Goal: Task Accomplishment & Management: Use online tool/utility

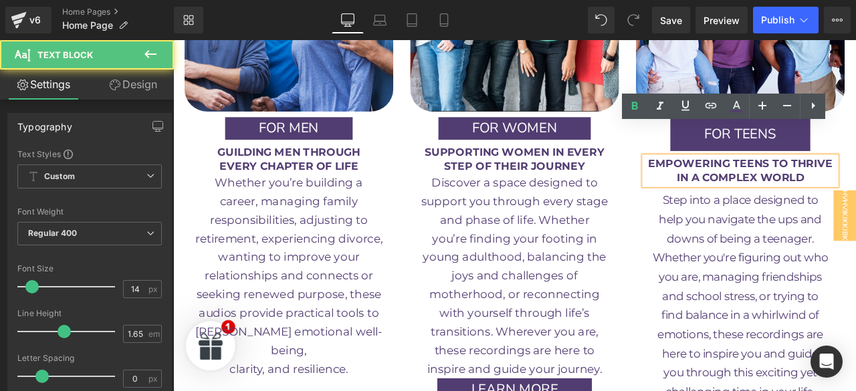
scroll to position [1717, 0]
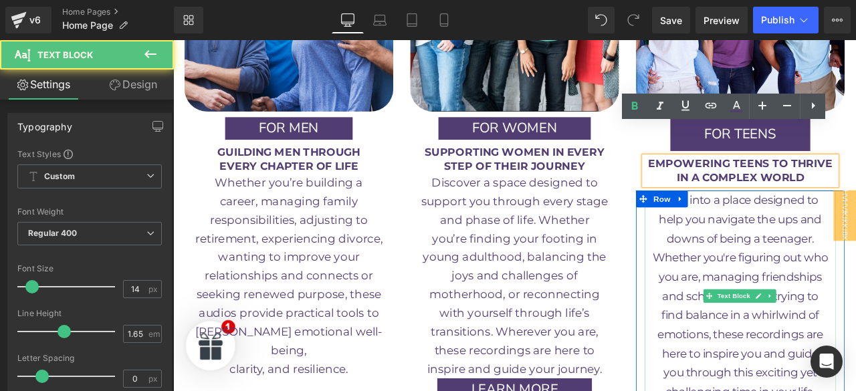
click at [769, 264] on p "downs of being a teenager." at bounding box center [844, 275] width 227 height 23
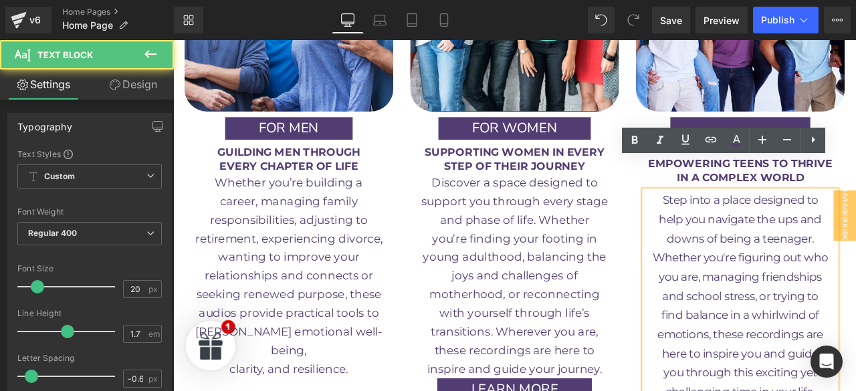
click at [620, 182] on b "STEP OF THEIR JOURNEY" at bounding box center [577, 189] width 167 height 15
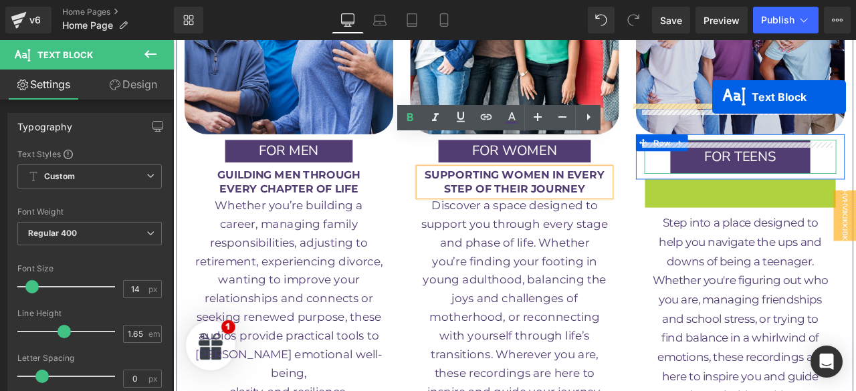
scroll to position [1664, 0]
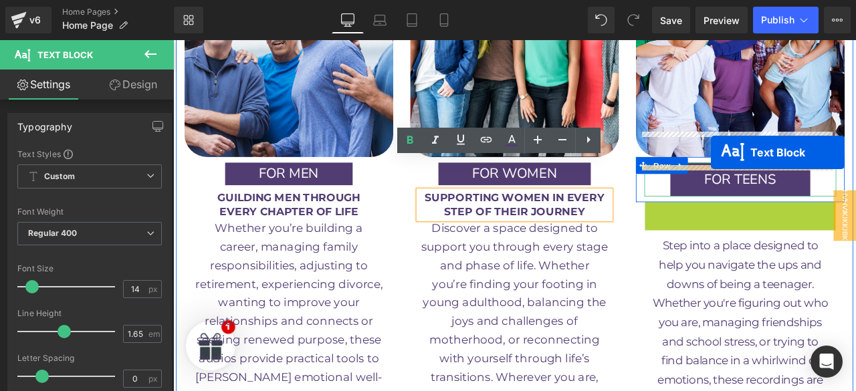
drag, startPoint x: 797, startPoint y: 159, endPoint x: 810, endPoint y: 174, distance: 19.4
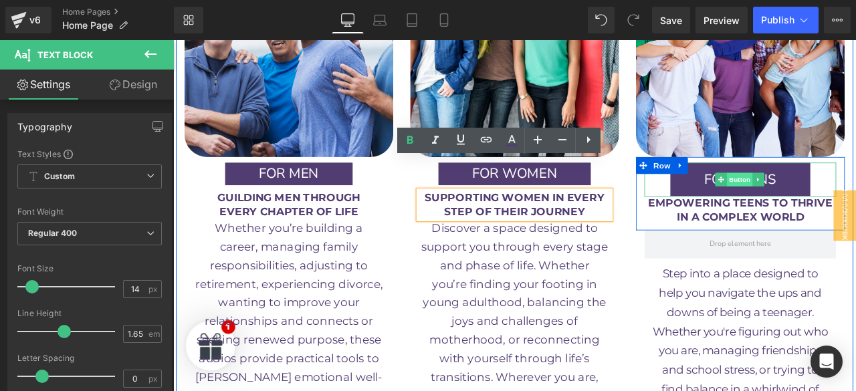
click at [834, 197] on span "Button" at bounding box center [844, 205] width 31 height 16
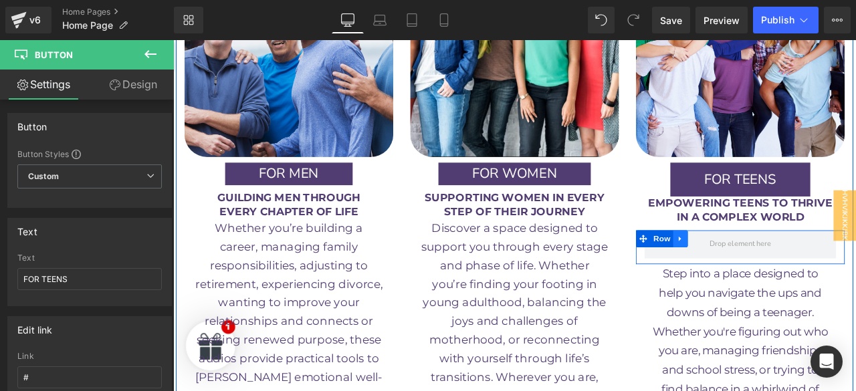
click at [769, 271] on icon at bounding box center [773, 276] width 9 height 10
click at [804, 271] on icon at bounding box center [808, 275] width 9 height 9
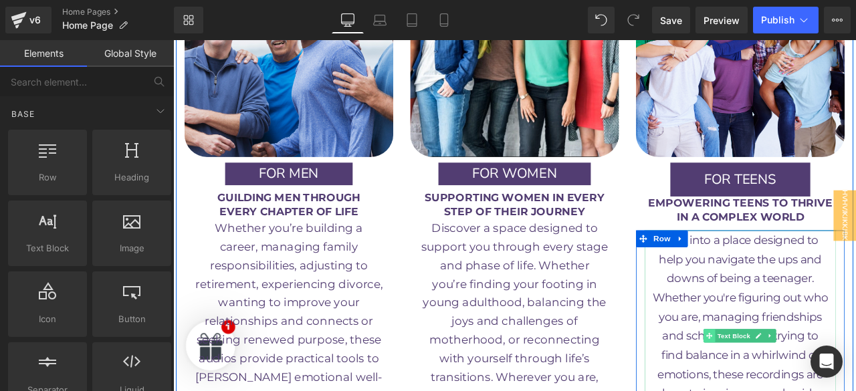
click at [805, 386] on icon at bounding box center [808, 390] width 7 height 8
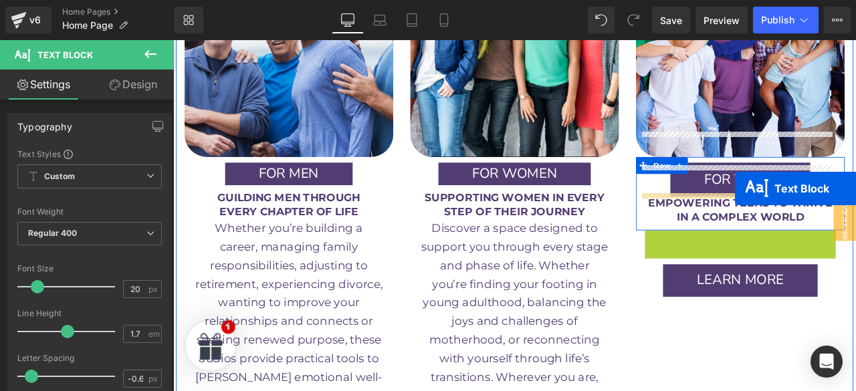
drag, startPoint x: 805, startPoint y: 356, endPoint x: 839, endPoint y: 217, distance: 143.0
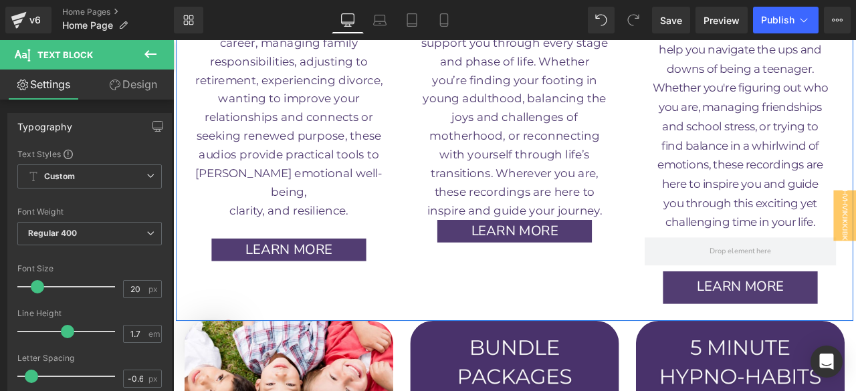
scroll to position [1907, 0]
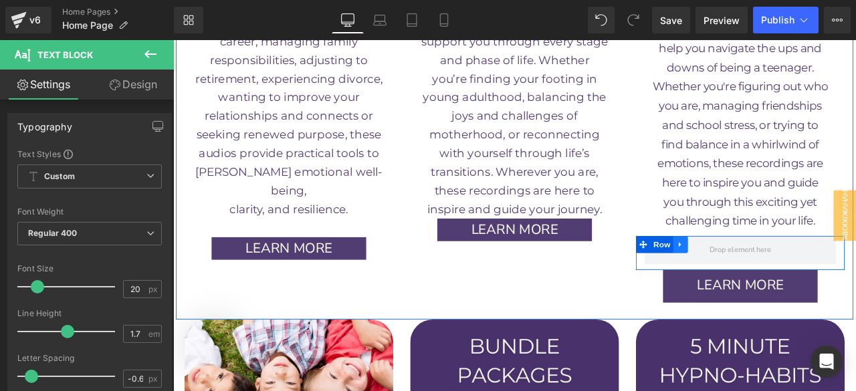
click at [769, 277] on icon at bounding box center [773, 282] width 9 height 10
click at [805, 277] on icon at bounding box center [808, 281] width 9 height 9
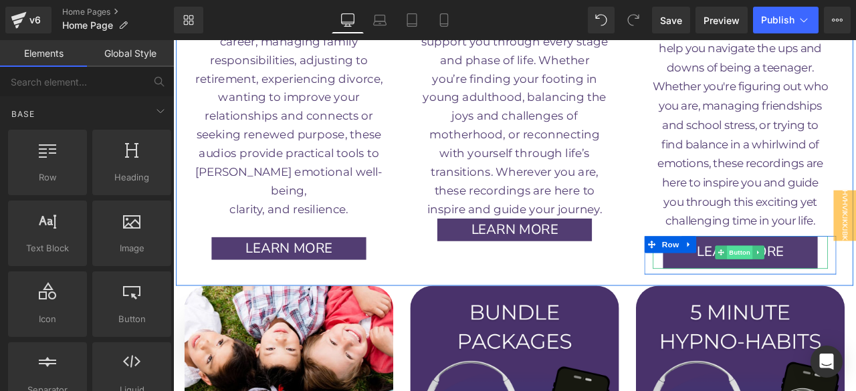
click at [836, 283] on span "Button" at bounding box center [844, 291] width 31 height 16
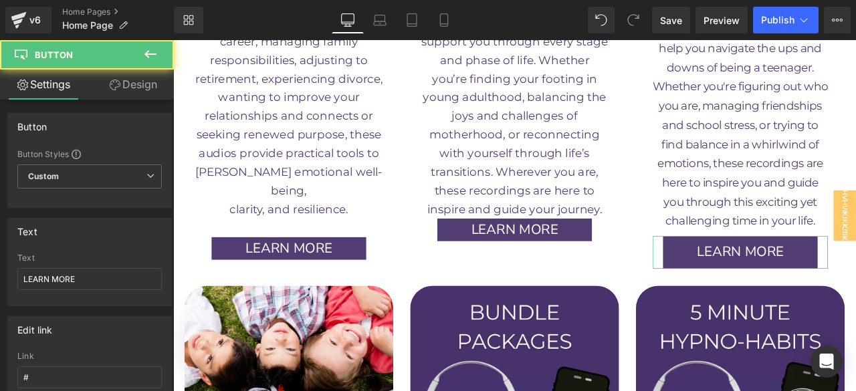
click at [124, 88] on link "Design" at bounding box center [133, 85] width 87 height 30
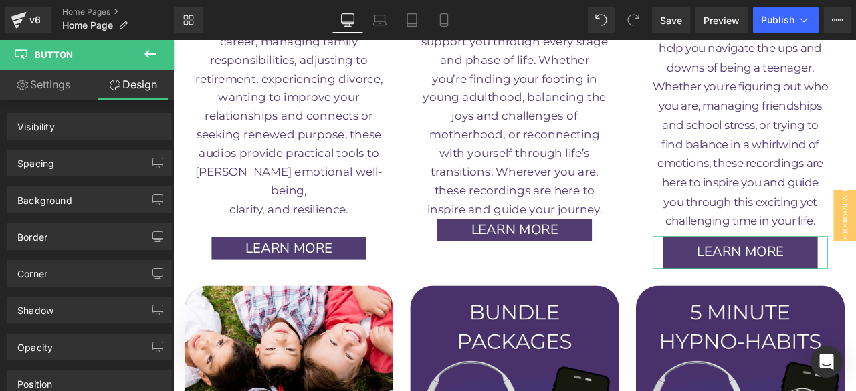
click at [121, 89] on link "Design" at bounding box center [133, 85] width 87 height 30
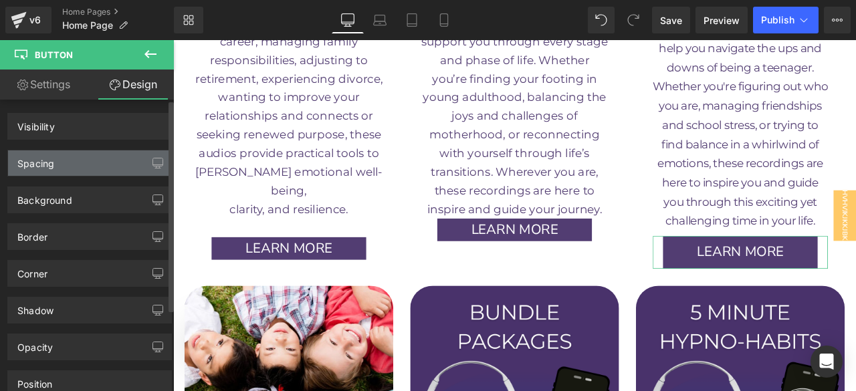
click at [110, 168] on div "Spacing" at bounding box center [89, 162] width 163 height 25
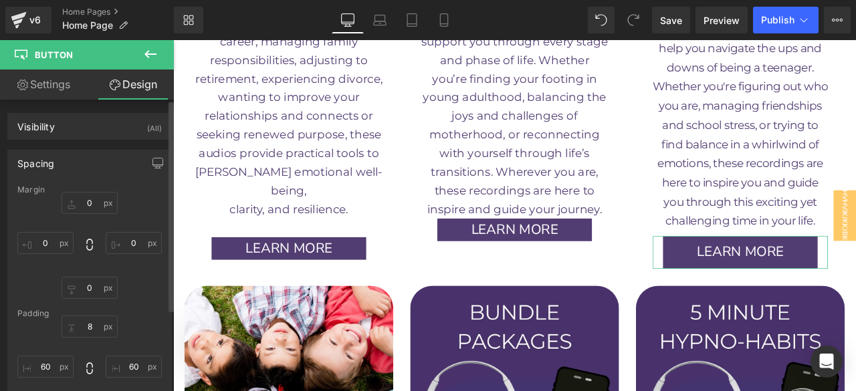
type input "0"
type input "8"
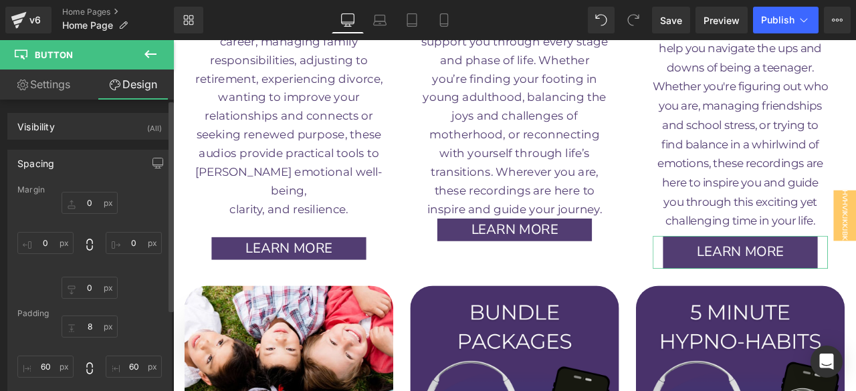
type input "60"
type input "10"
type input "60"
click at [82, 322] on input "8" at bounding box center [89, 326] width 56 height 22
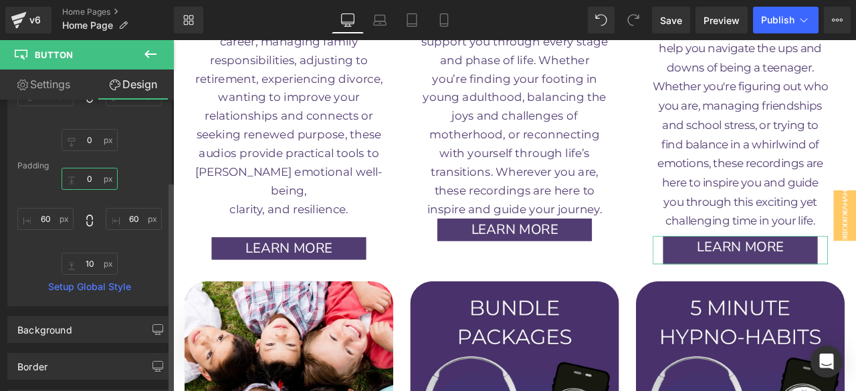
scroll to position [151, 0]
type input "0"
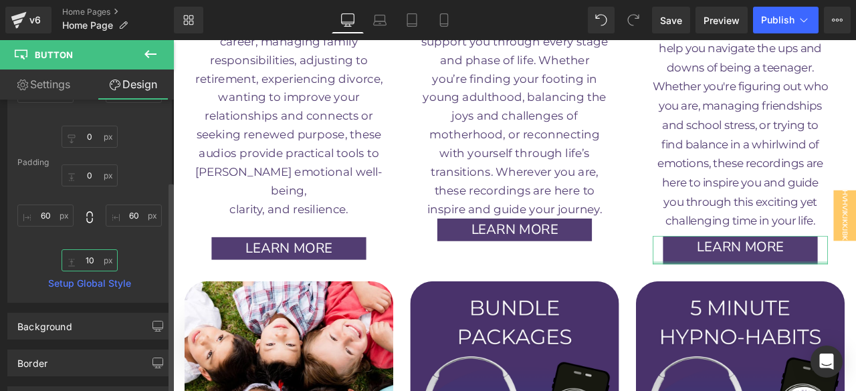
click at [88, 251] on input "10" at bounding box center [89, 260] width 56 height 22
type input "0"
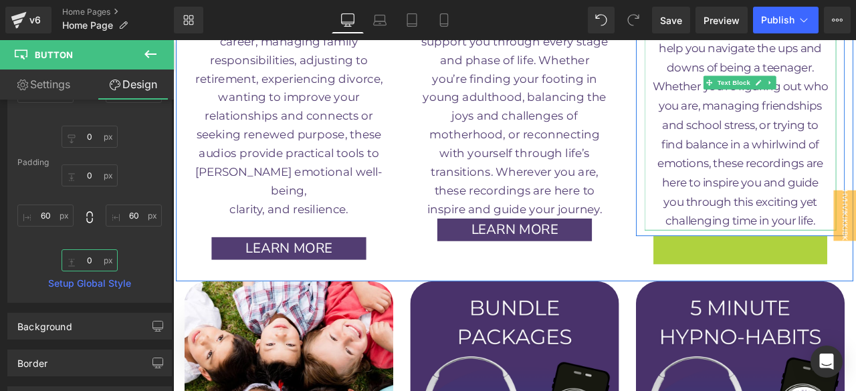
drag, startPoint x: 814, startPoint y: 215, endPoint x: 831, endPoint y: 254, distance: 42.8
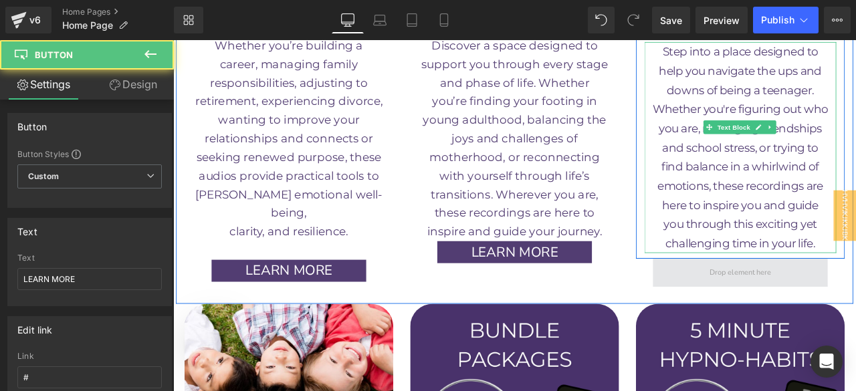
scroll to position [1934, 0]
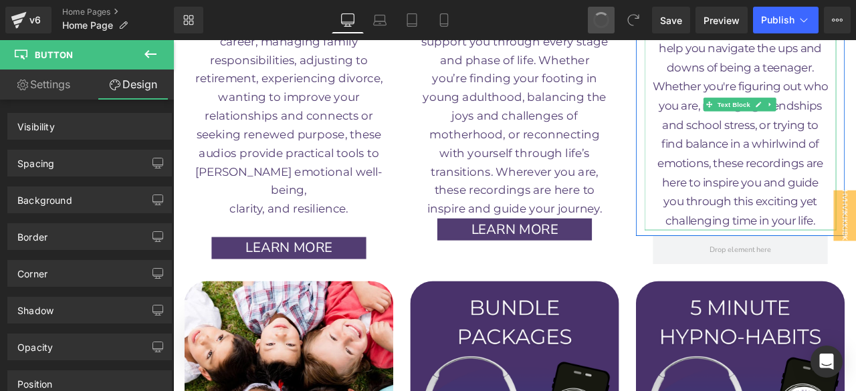
drag, startPoint x: 604, startPoint y: 13, endPoint x: 609, endPoint y: 167, distance: 153.8
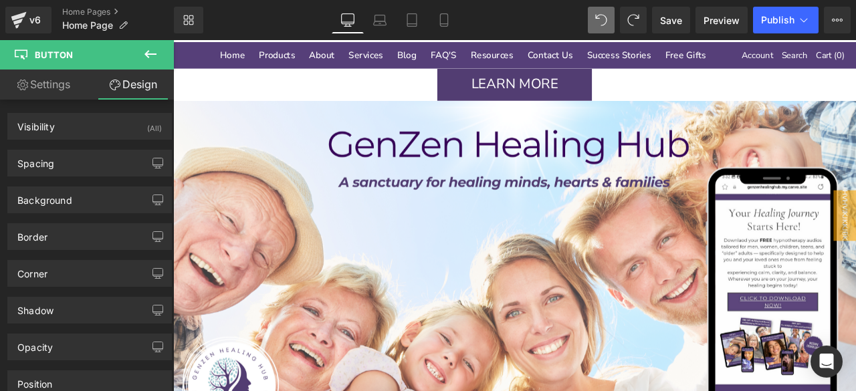
scroll to position [0, 0]
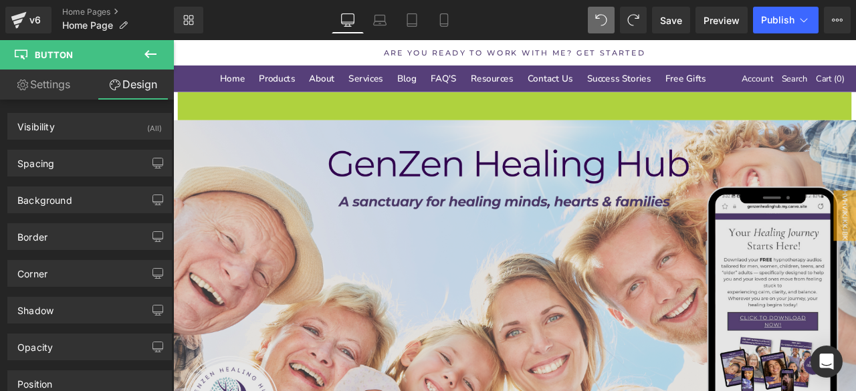
drag, startPoint x: 553, startPoint y: 126, endPoint x: 777, endPoint y: 420, distance: 369.8
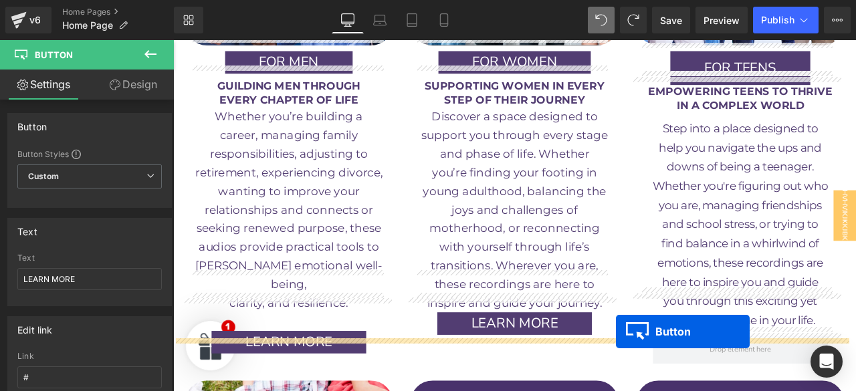
scroll to position [1842, 0]
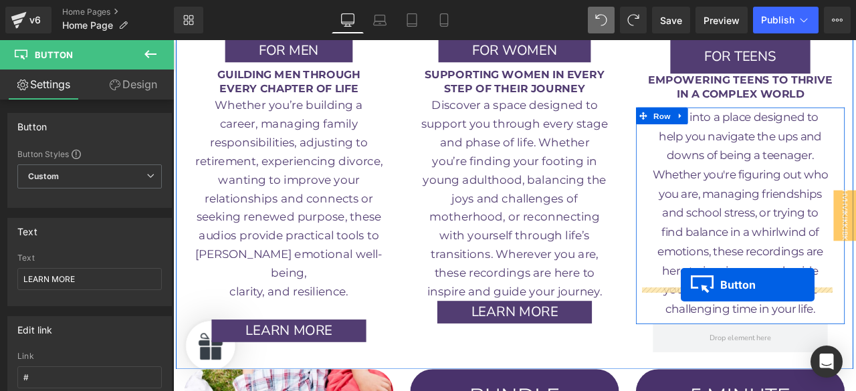
drag, startPoint x: 549, startPoint y: 261, endPoint x: 774, endPoint y: 330, distance: 235.1
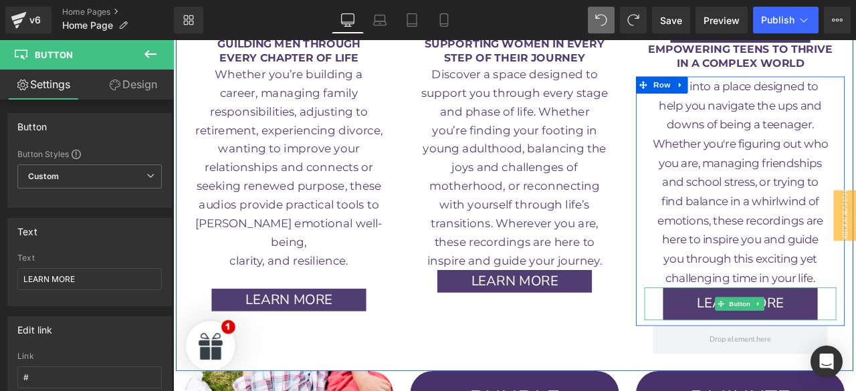
scroll to position [1848, 0]
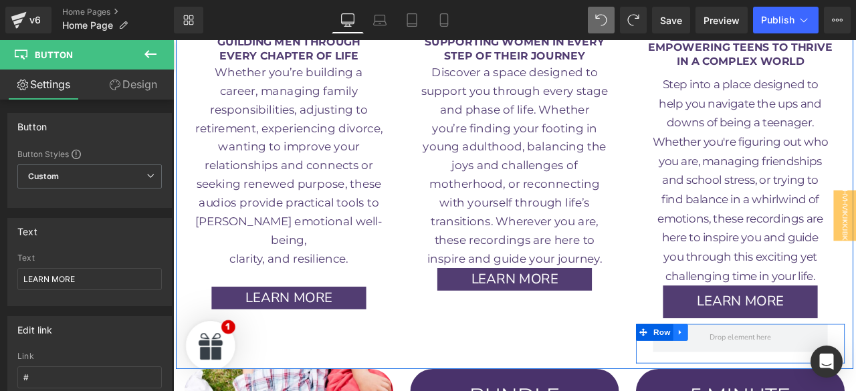
click at [772, 383] on icon at bounding box center [773, 386] width 3 height 6
click at [804, 381] on icon at bounding box center [808, 386] width 9 height 10
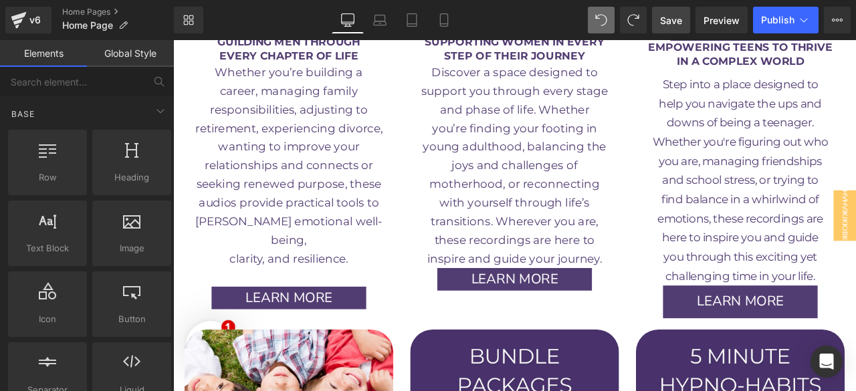
click at [664, 19] on span "Save" at bounding box center [671, 20] width 22 height 14
click at [811, 172] on p "you are, managing friendships" at bounding box center [844, 183] width 227 height 23
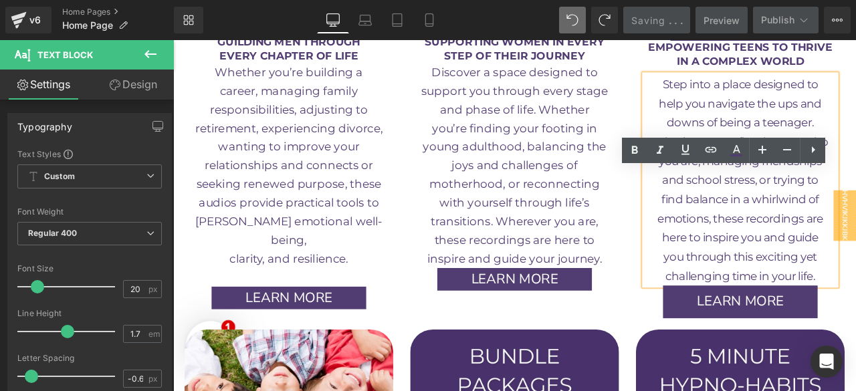
scroll to position [1699, 0]
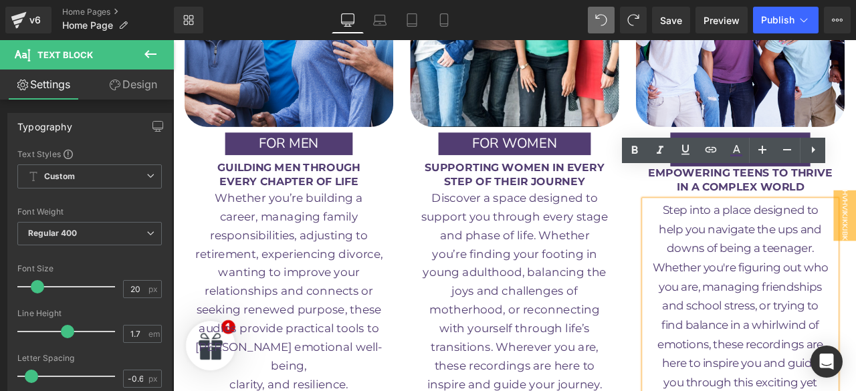
click at [647, 263] on span "and phase of life. Whether" at bounding box center [577, 271] width 177 height 16
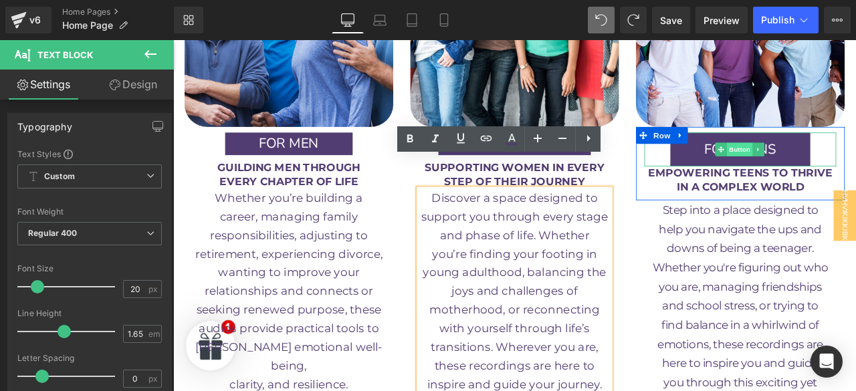
click at [838, 162] on span "Button" at bounding box center [844, 170] width 31 height 16
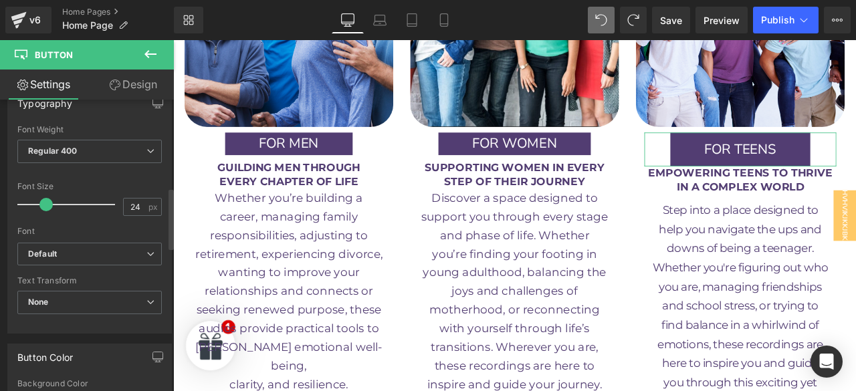
scroll to position [416, 0]
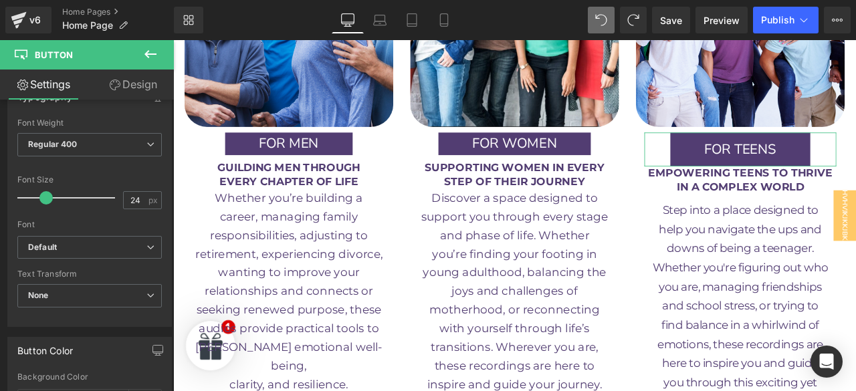
click at [138, 87] on link "Design" at bounding box center [133, 85] width 87 height 30
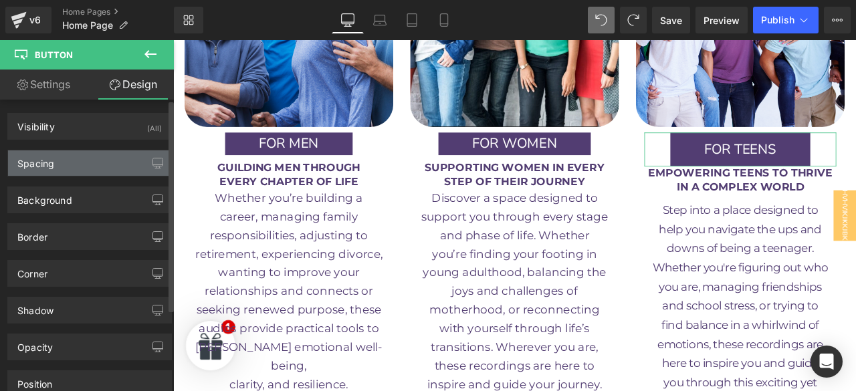
click at [69, 173] on div "Spacing" at bounding box center [89, 162] width 163 height 25
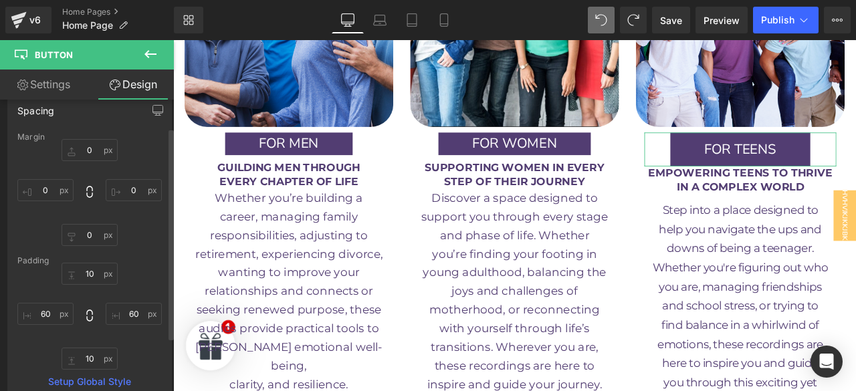
scroll to position [57, 0]
click at [85, 263] on input "10" at bounding box center [89, 270] width 56 height 22
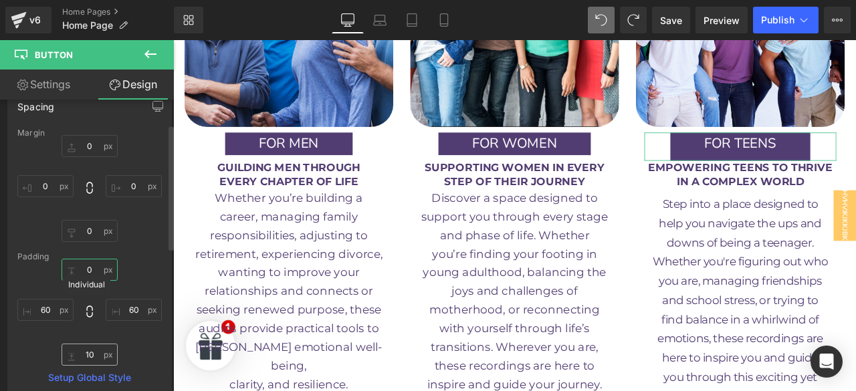
type input "0"
click at [92, 355] on input "10" at bounding box center [89, 355] width 56 height 22
click at [91, 354] on input "10" at bounding box center [89, 355] width 56 height 22
type input "1"
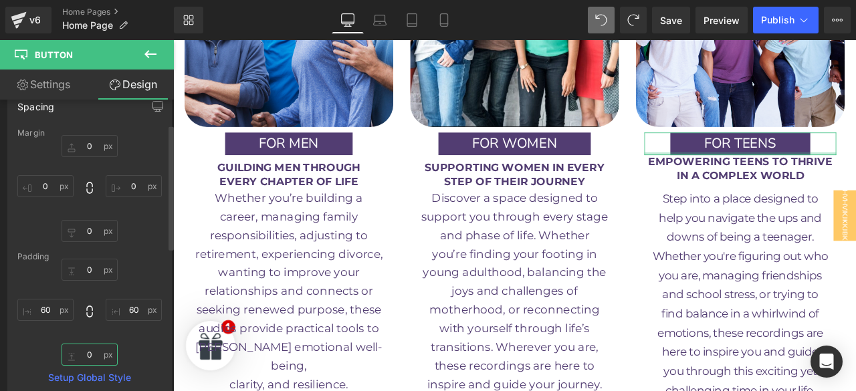
type input "0"
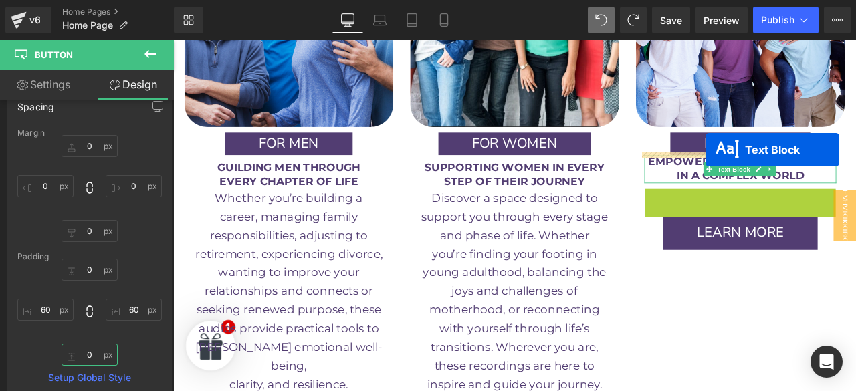
drag, startPoint x: 808, startPoint y: 303, endPoint x: 803, endPoint y: 170, distance: 133.8
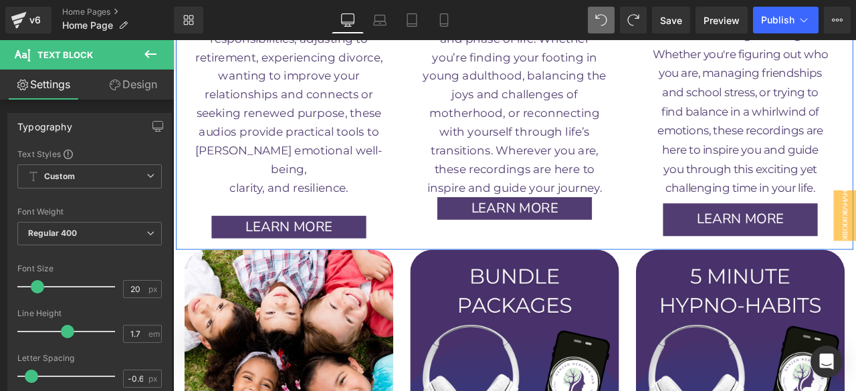
scroll to position [1933, 0]
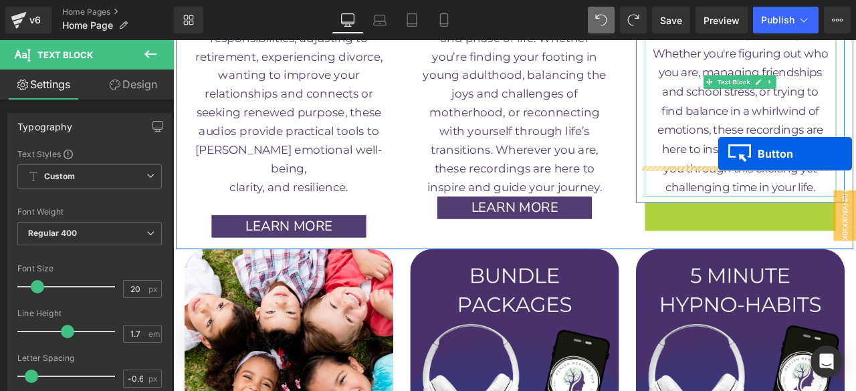
drag, startPoint x: 817, startPoint y: 215, endPoint x: 819, endPoint y: 174, distance: 40.2
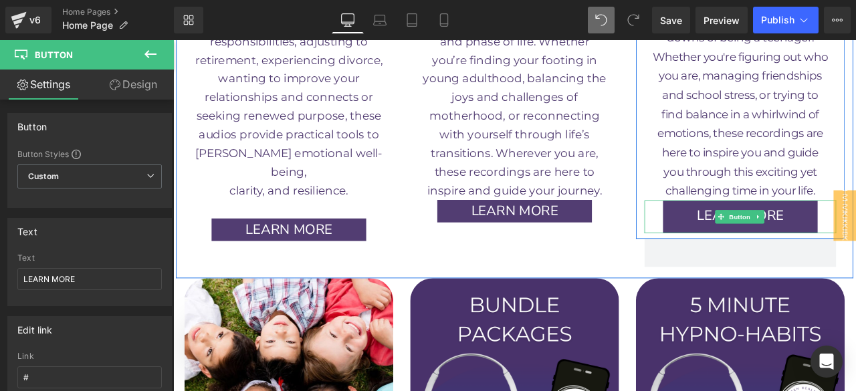
scroll to position [1930, 0]
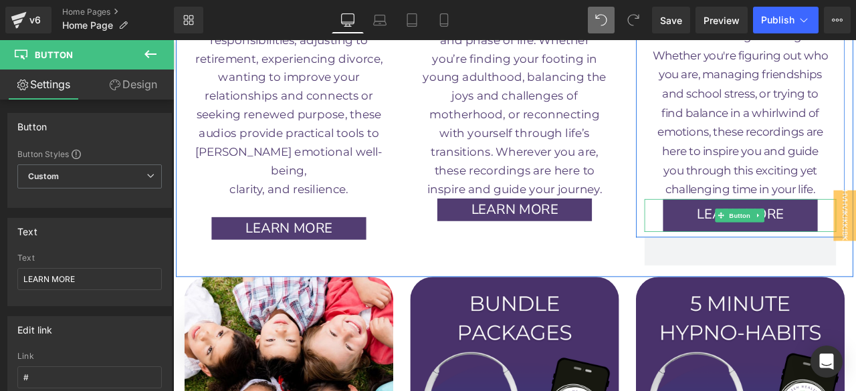
drag, startPoint x: 834, startPoint y: 213, endPoint x: 317, endPoint y: 175, distance: 518.0
click at [834, 240] on span "Button" at bounding box center [844, 248] width 31 height 16
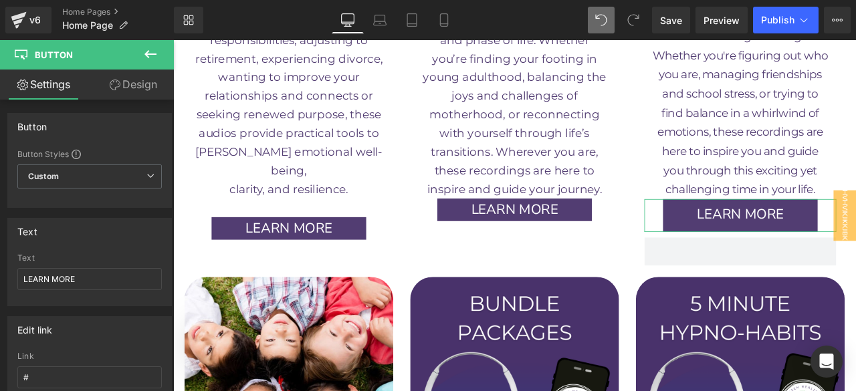
click at [140, 82] on link "Design" at bounding box center [133, 85] width 87 height 30
click at [0, 0] on div "Spacing" at bounding box center [0, 0] width 0 height 0
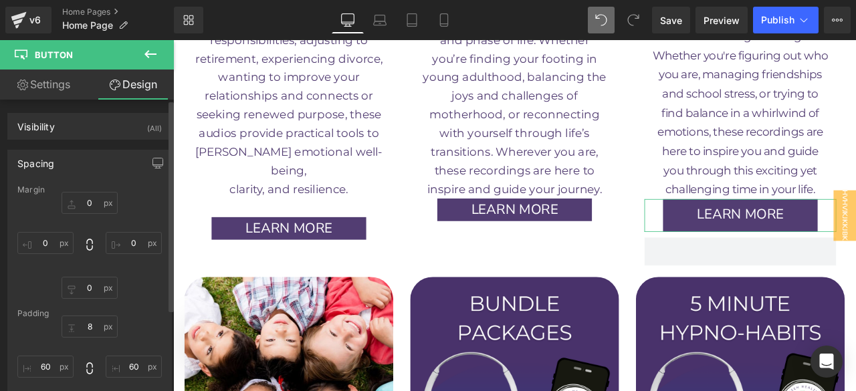
type input "0"
type input "8"
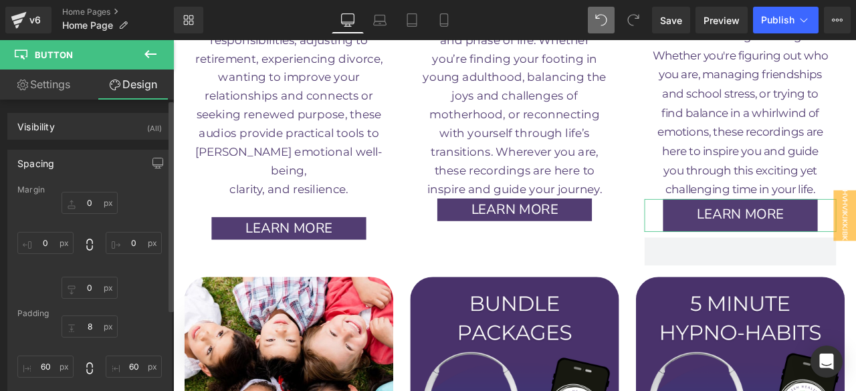
type input "60"
type input "10"
type input "60"
click at [86, 322] on input "8" at bounding box center [89, 326] width 56 height 22
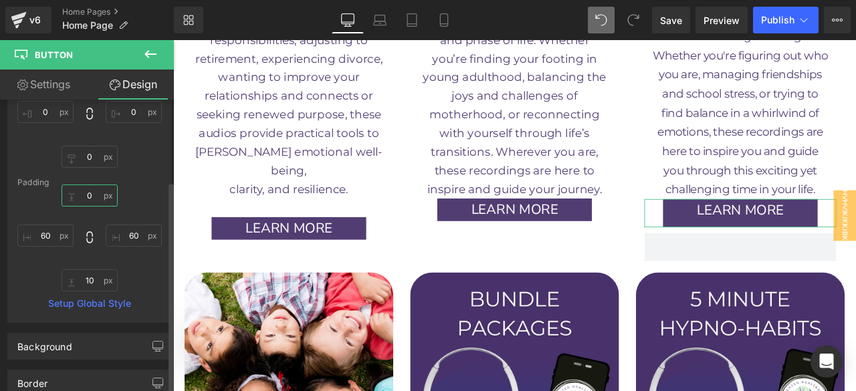
scroll to position [136, 0]
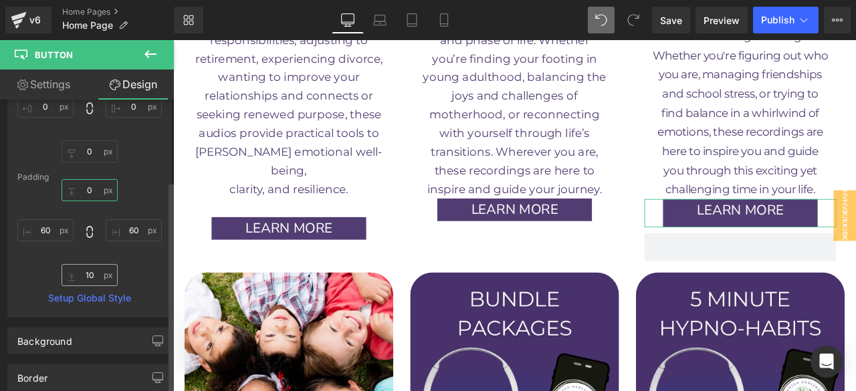
type input "0"
click at [88, 271] on input "10" at bounding box center [89, 275] width 56 height 22
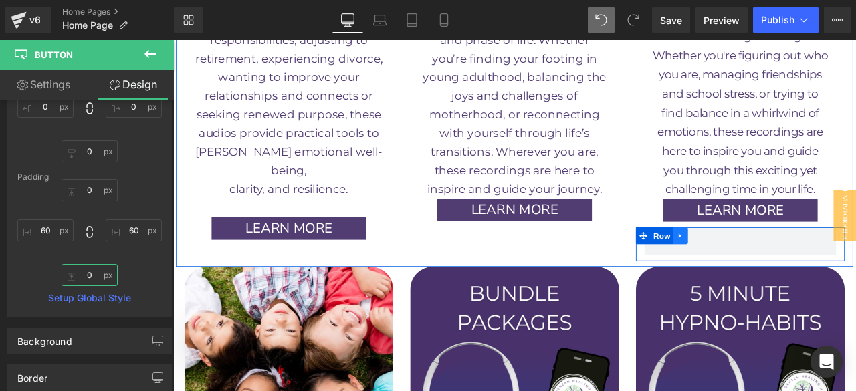
type input "0"
click at [772, 269] on icon at bounding box center [773, 272] width 3 height 6
click at [804, 267] on icon at bounding box center [808, 271] width 9 height 9
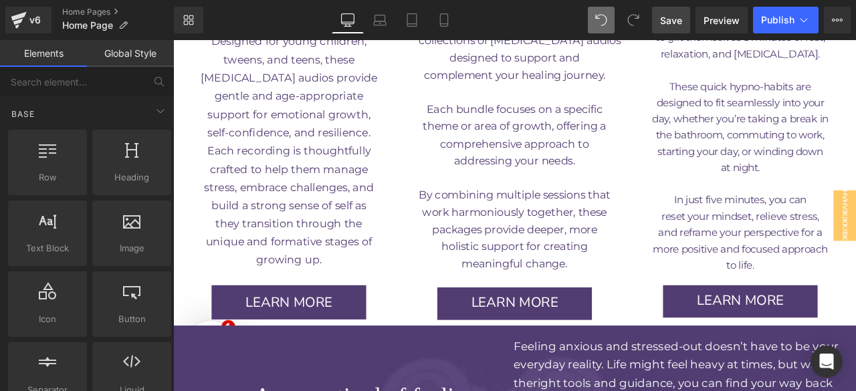
scroll to position [2550, 0]
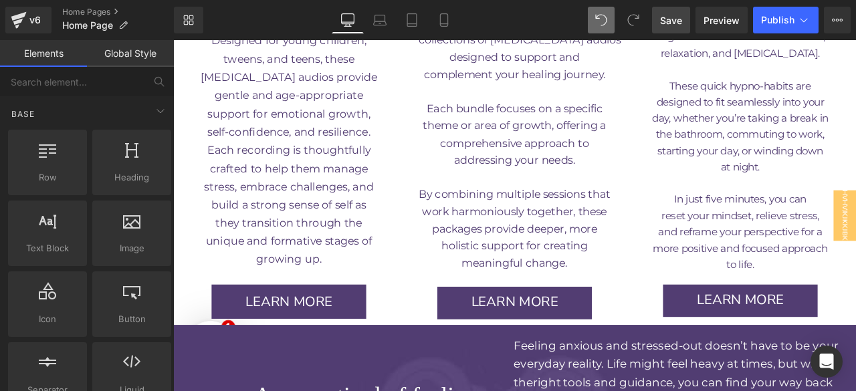
click at [671, 15] on span "Save" at bounding box center [671, 20] width 22 height 14
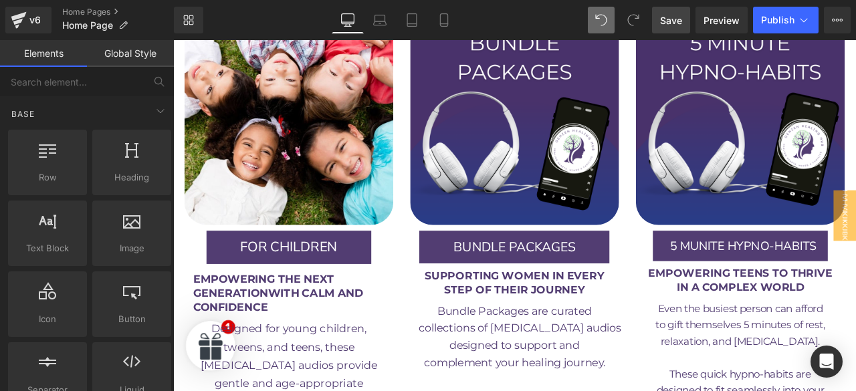
scroll to position [2227, 0]
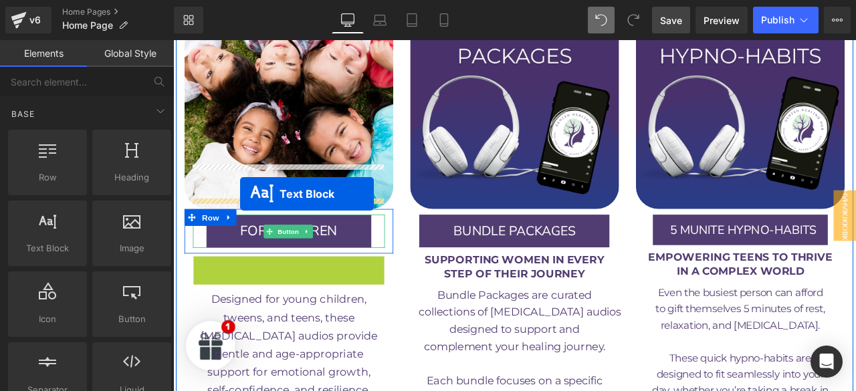
drag, startPoint x: 273, startPoint y: 265, endPoint x: 252, endPoint y: 223, distance: 47.5
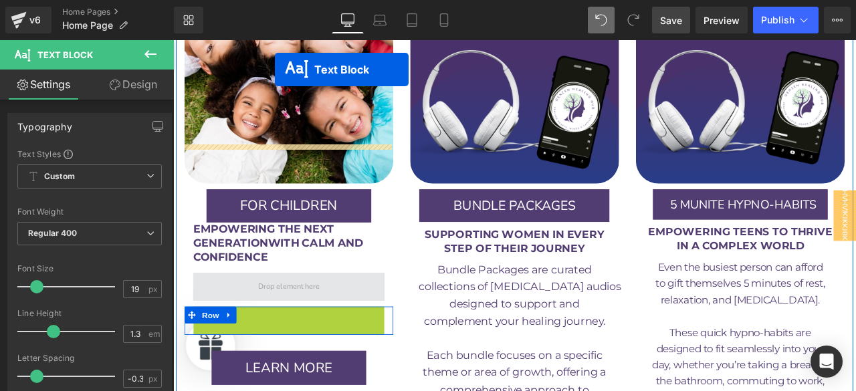
scroll to position [2204, 0]
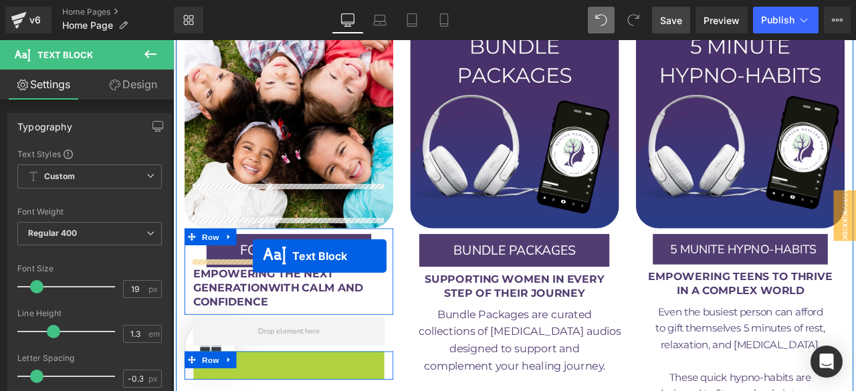
drag, startPoint x: 272, startPoint y: 355, endPoint x: 267, endPoint y: 296, distance: 59.0
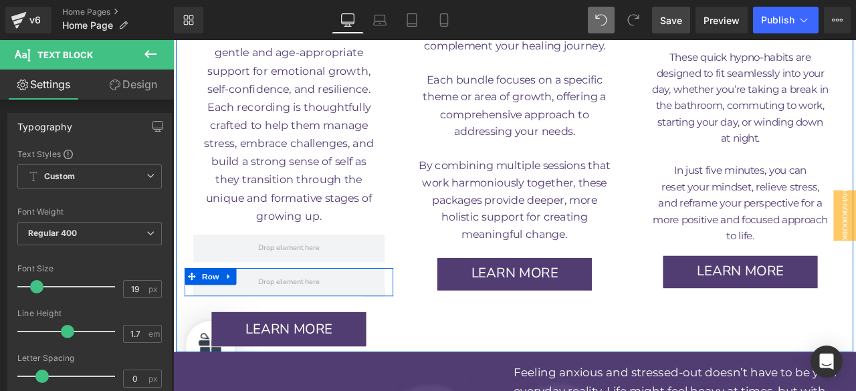
scroll to position [2585, 0]
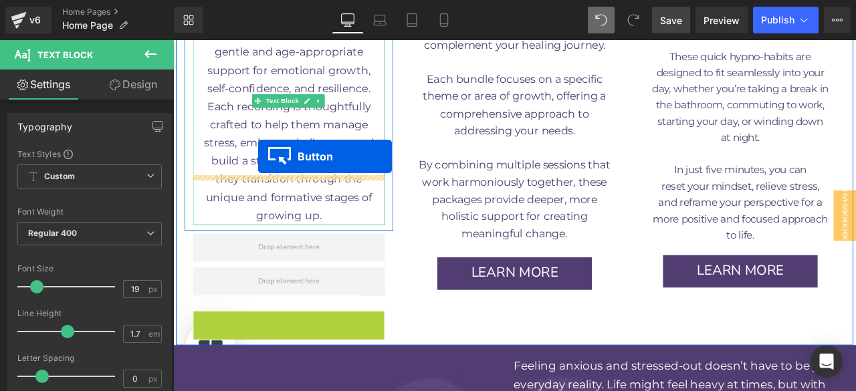
drag, startPoint x: 288, startPoint y: 328, endPoint x: 274, endPoint y: 178, distance: 149.7
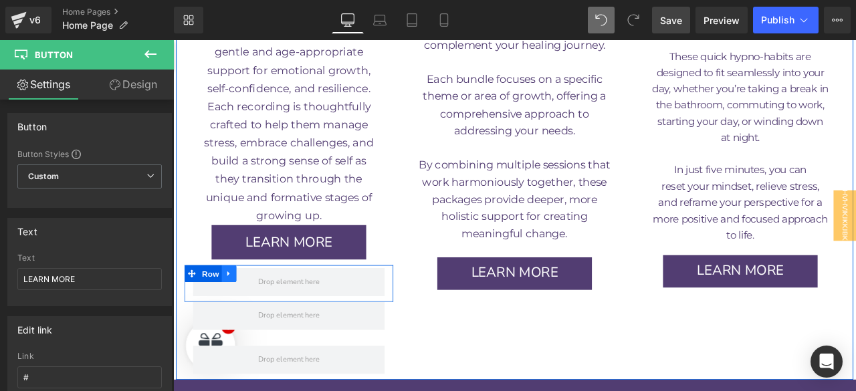
click at [235, 311] on icon at bounding box center [239, 316] width 9 height 10
click at [269, 312] on icon at bounding box center [273, 316] width 9 height 9
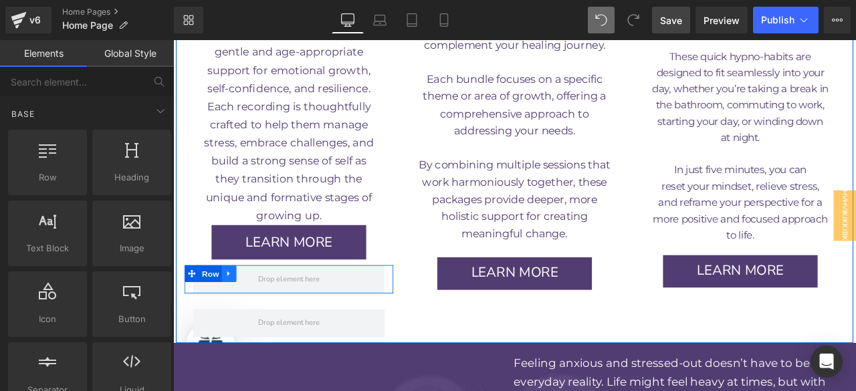
click at [235, 311] on icon at bounding box center [239, 316] width 9 height 10
click at [269, 312] on icon at bounding box center [273, 316] width 9 height 9
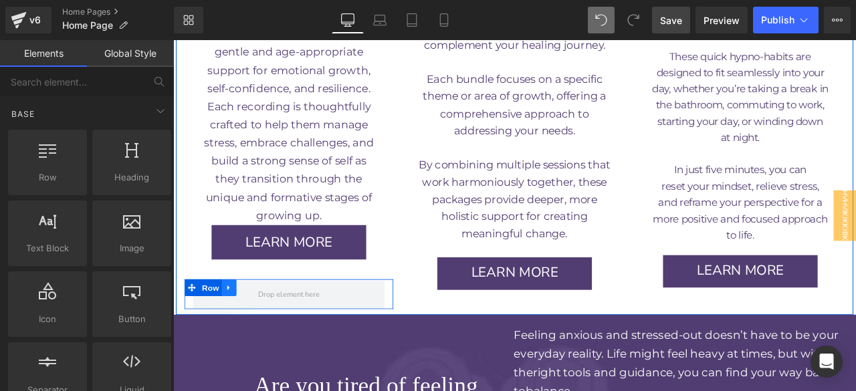
click at [239, 324] on link at bounding box center [239, 334] width 17 height 20
click at [272, 329] on icon at bounding box center [273, 333] width 9 height 9
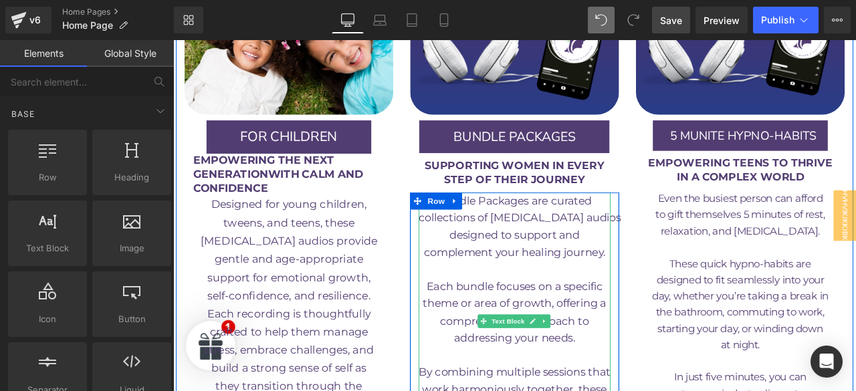
scroll to position [2339, 0]
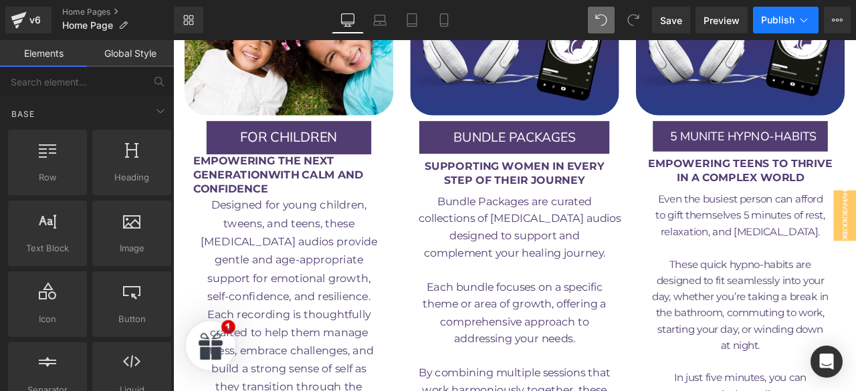
drag, startPoint x: 681, startPoint y: 11, endPoint x: 806, endPoint y: 17, distance: 125.2
click at [681, 11] on link "Save" at bounding box center [671, 20] width 38 height 27
click at [806, 17] on icon at bounding box center [803, 19] width 13 height 13
